Goal: Find specific page/section: Find specific page/section

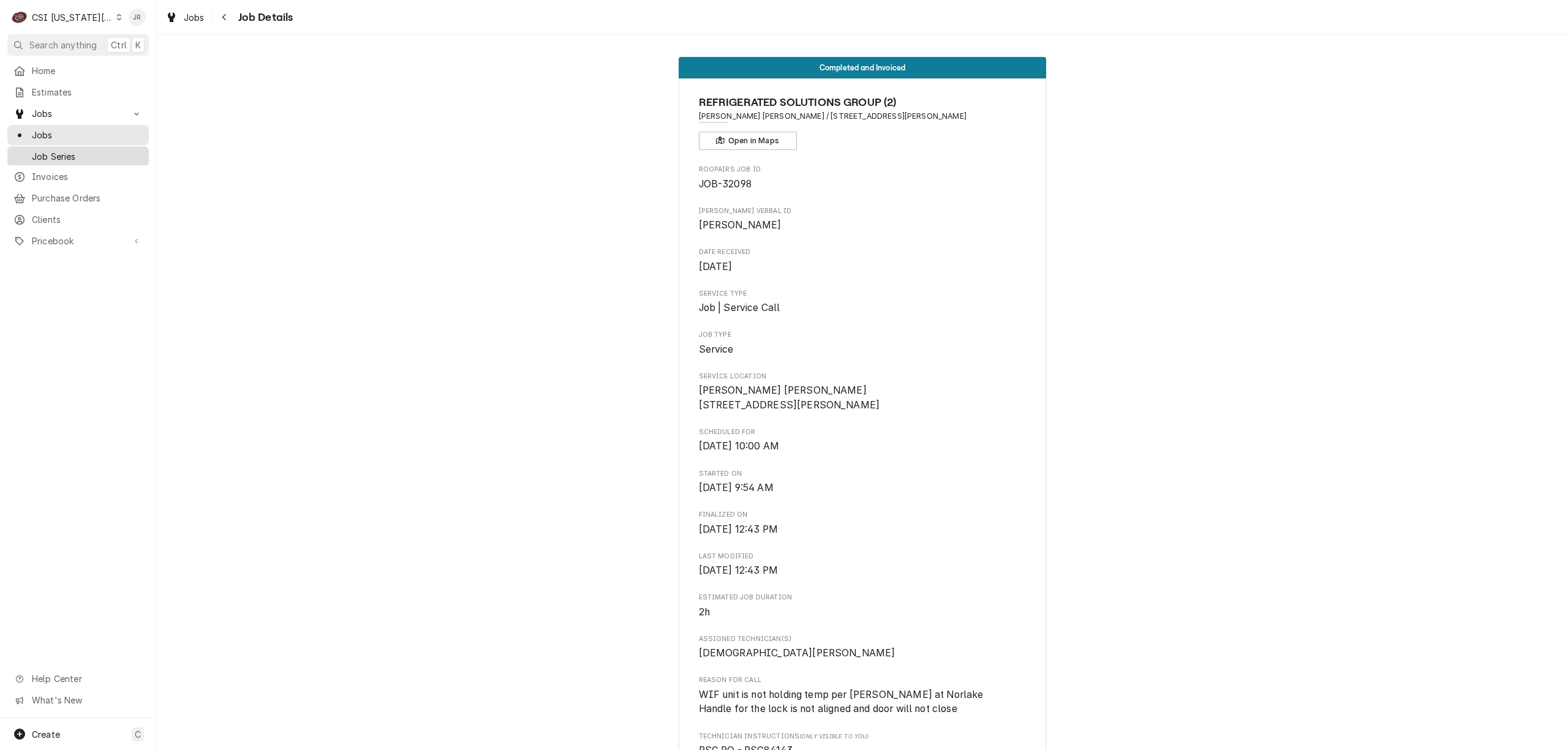
scroll to position [3026, 0]
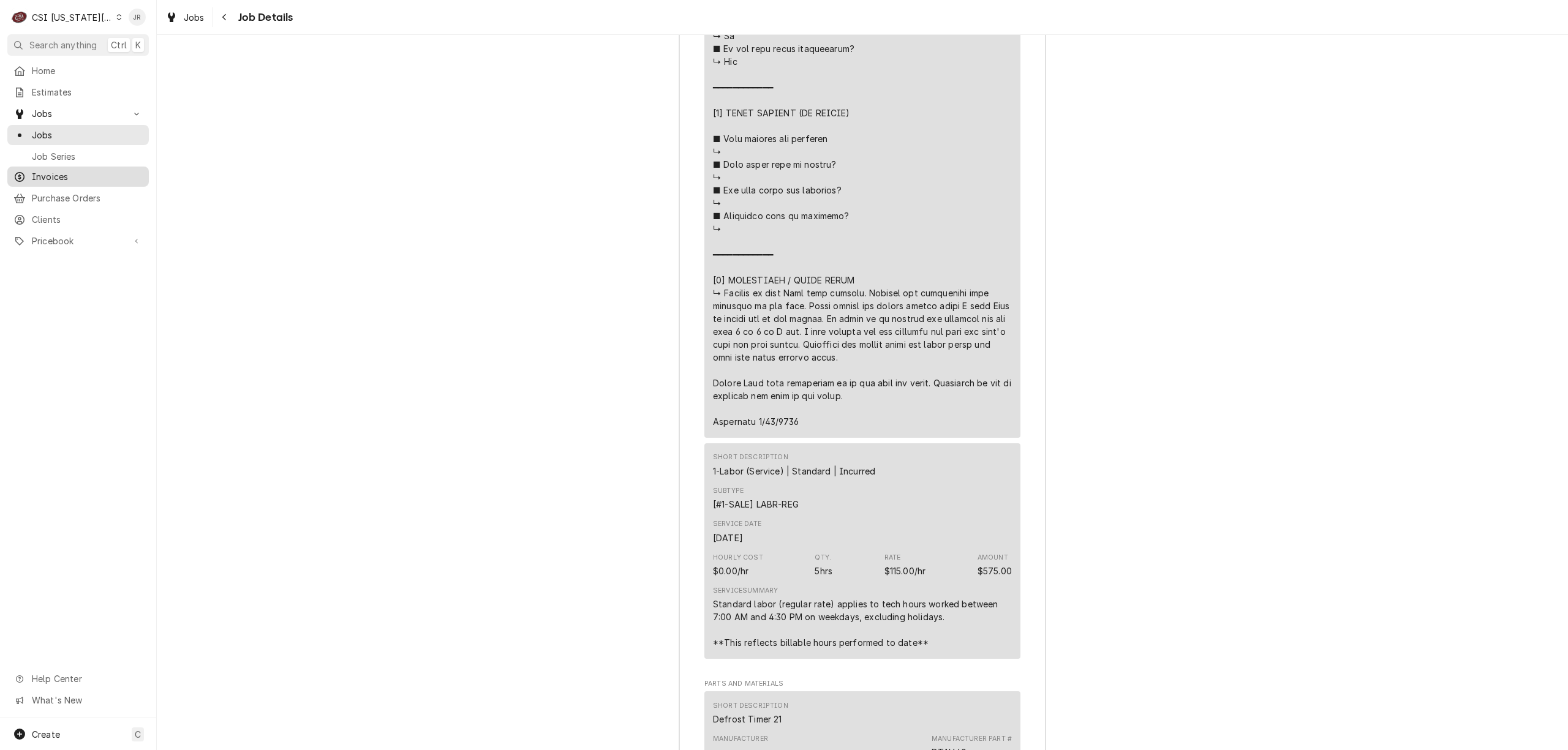
click at [60, 177] on span "Invoices" at bounding box center [86, 176] width 110 height 12
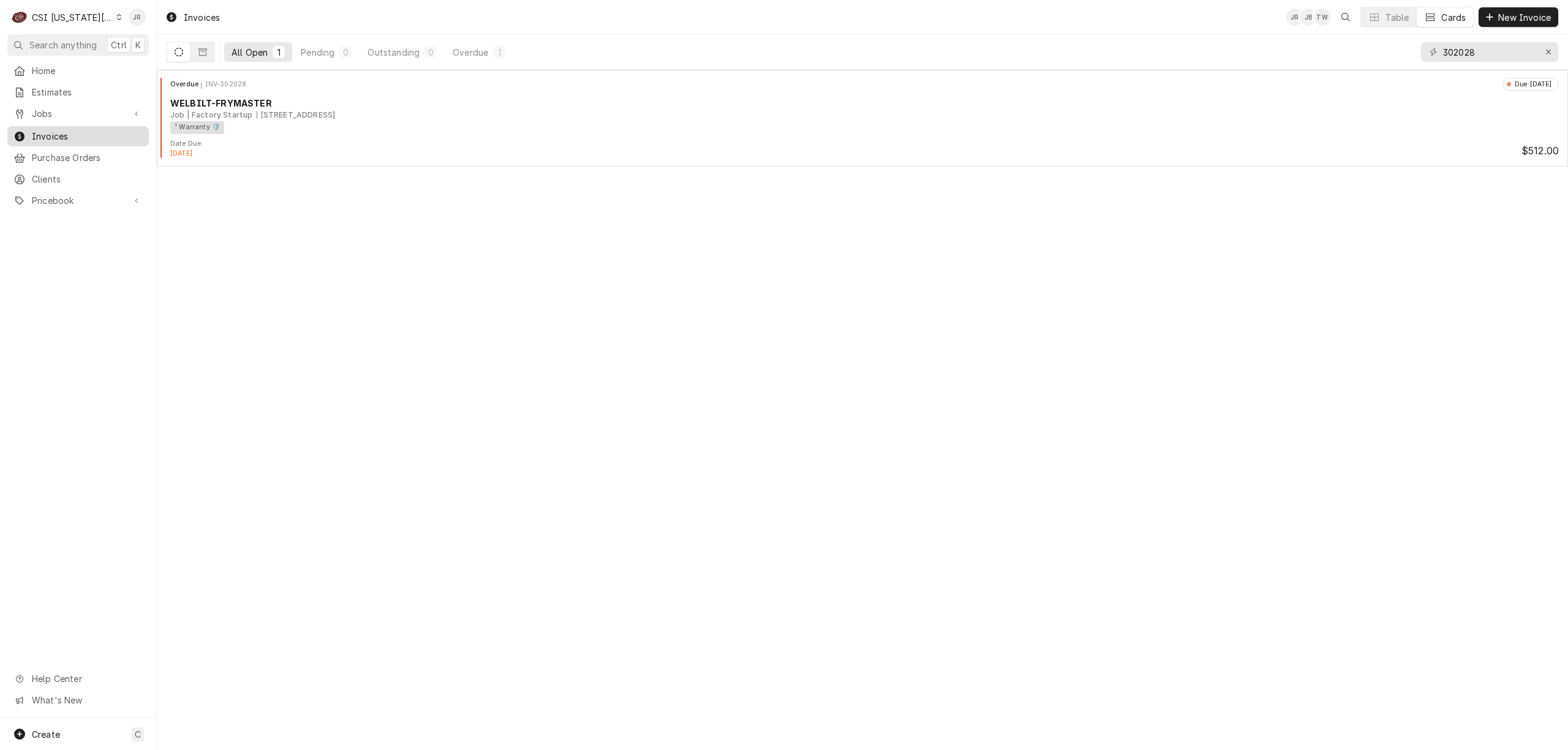
click at [61, 131] on span "Invoices" at bounding box center [86, 135] width 110 height 12
click at [1475, 55] on input "302028" at bounding box center [1489, 52] width 92 height 19
paste input "764"
type input "302764"
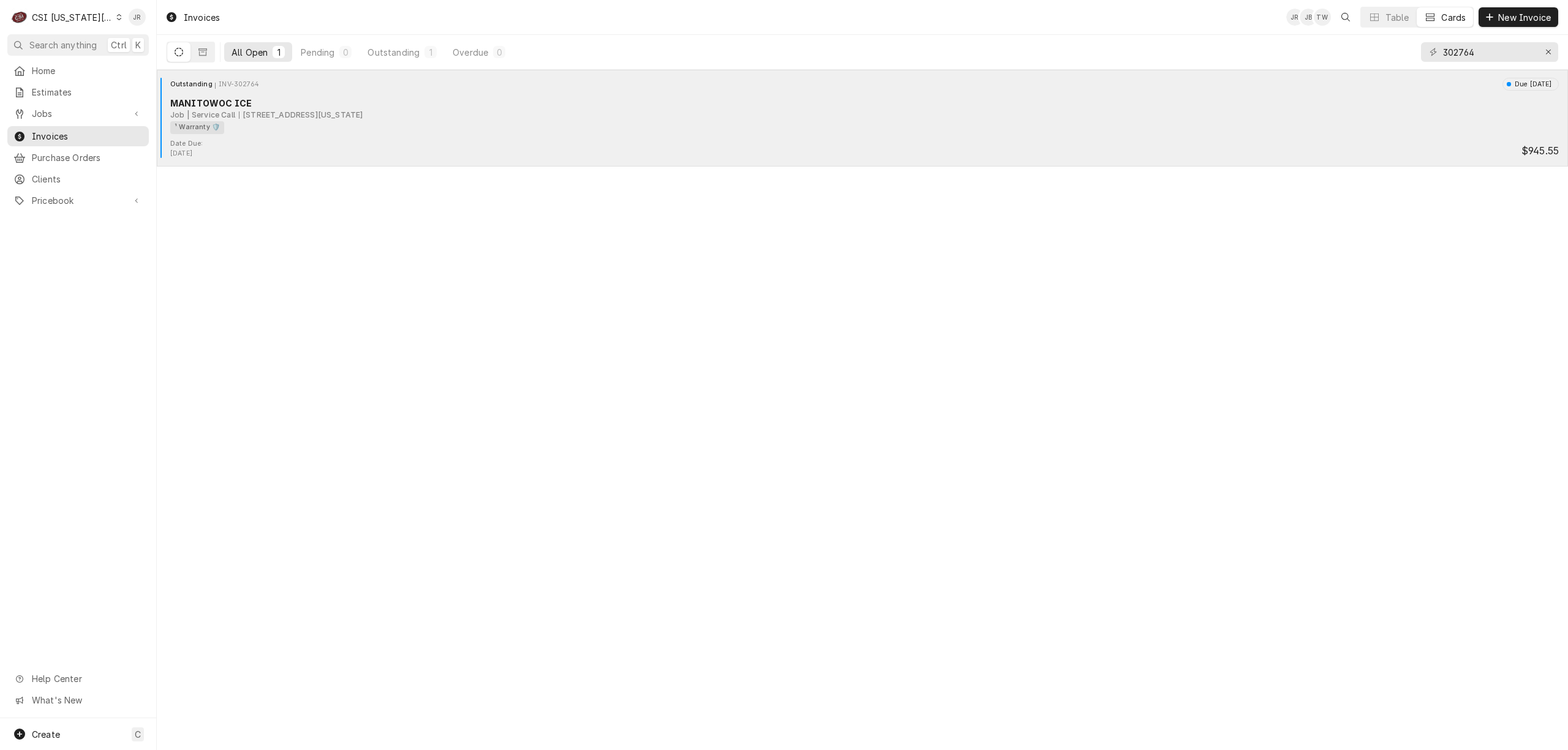
click at [534, 133] on div "¹ Warranty 🛡️" at bounding box center [859, 127] width 1380 height 12
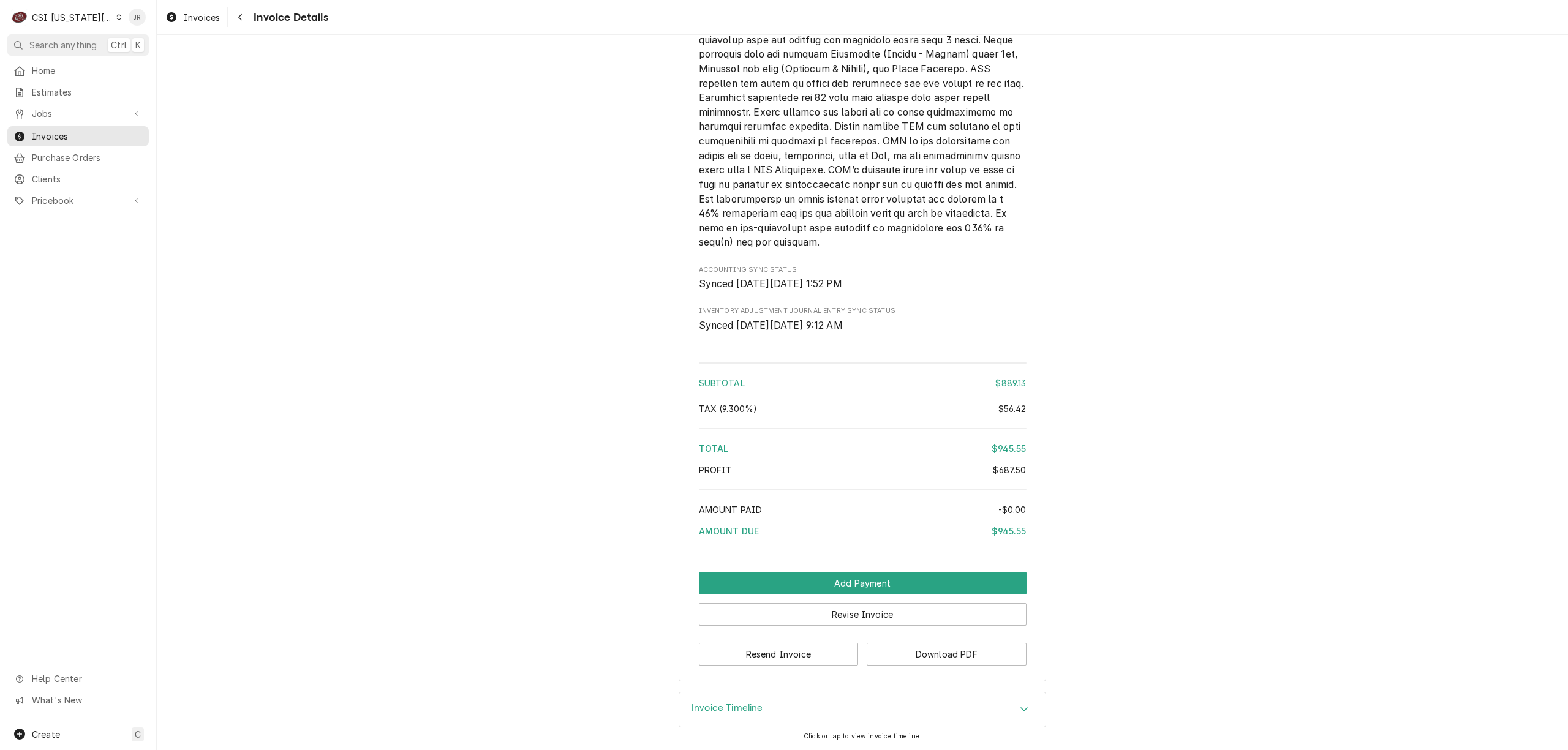
scroll to position [2138, 0]
